Goal: Task Accomplishment & Management: Use online tool/utility

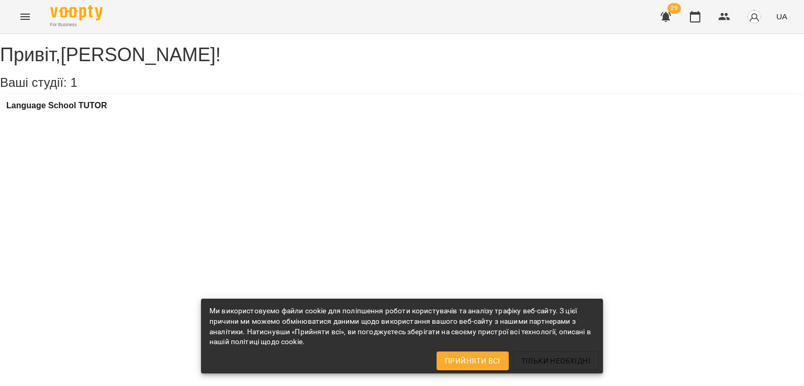
click at [26, 14] on icon "Menu" at bounding box center [24, 17] width 9 height 6
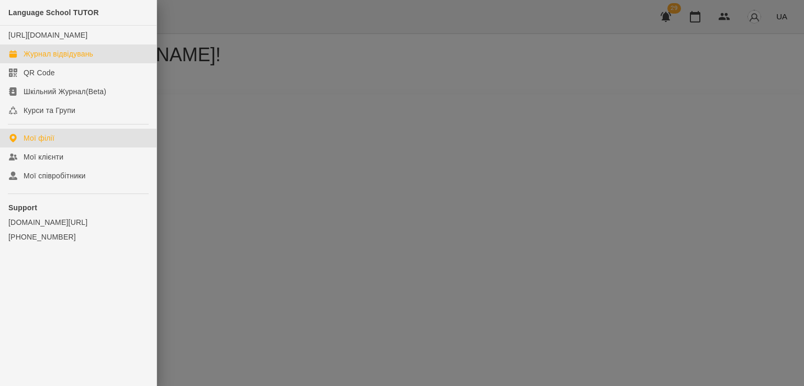
click at [28, 54] on div "Журнал відвідувань" at bounding box center [59, 54] width 70 height 10
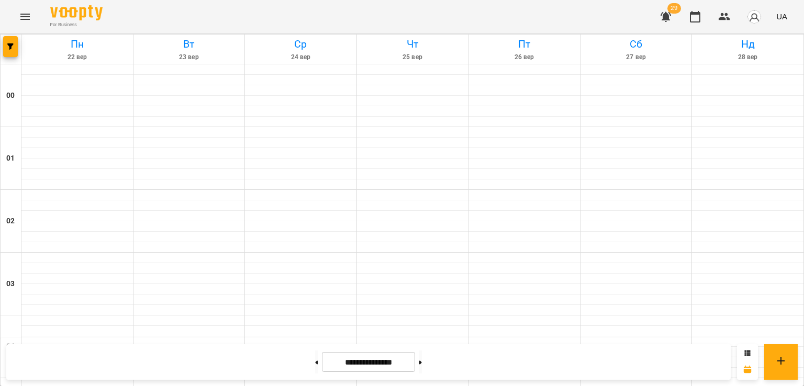
scroll to position [209, 0]
click at [316, 362] on icon at bounding box center [317, 363] width 3 height 4
type input "**********"
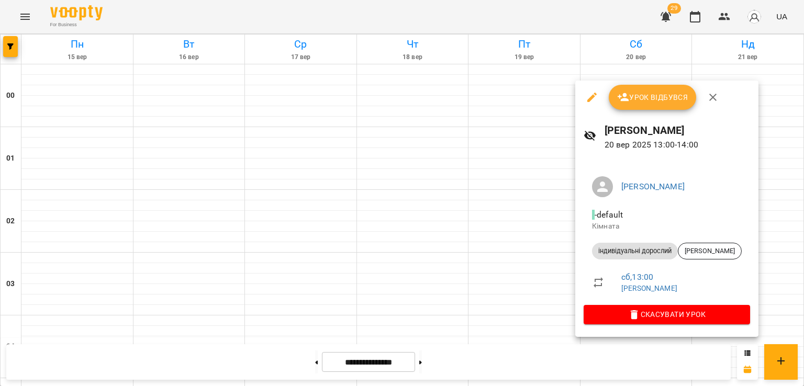
click at [662, 95] on span "Урок відбувся" at bounding box center [652, 97] width 71 height 13
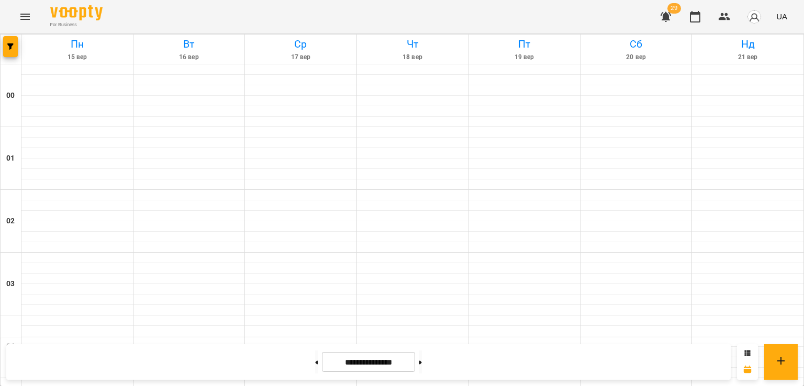
scroll to position [1170, 0]
